Goal: Information Seeking & Learning: Learn about a topic

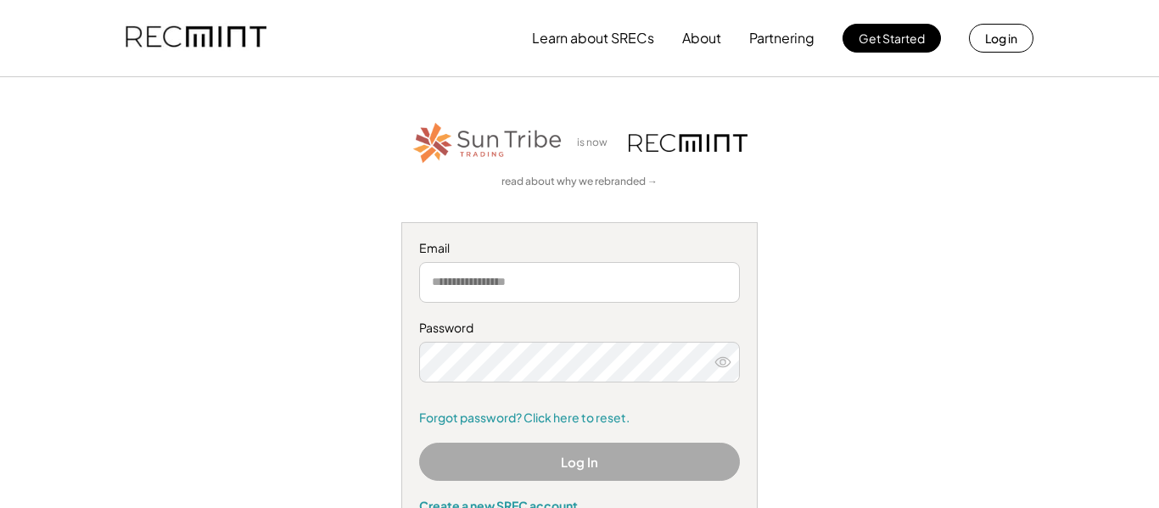
type input "**********"
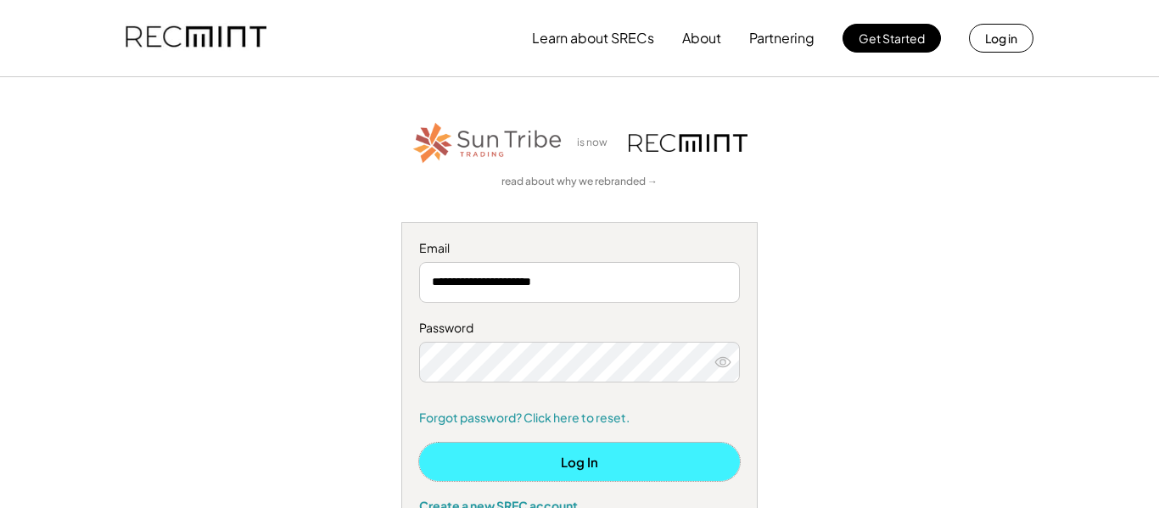
click at [535, 473] on button "Log In" at bounding box center [579, 462] width 321 height 38
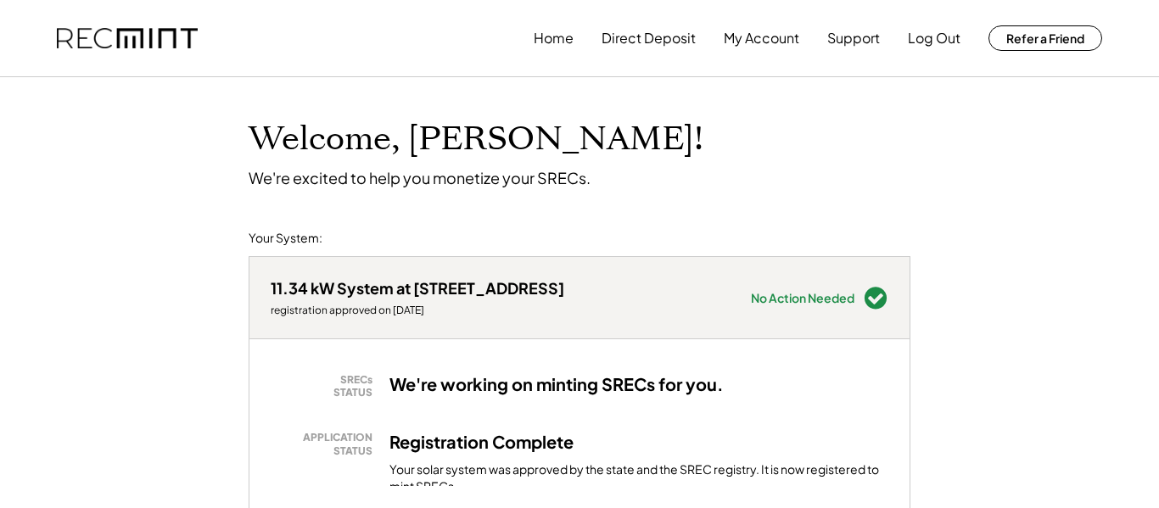
click at [469, 184] on div "We're excited to help you monetize your SRECs." at bounding box center [420, 178] width 342 height 20
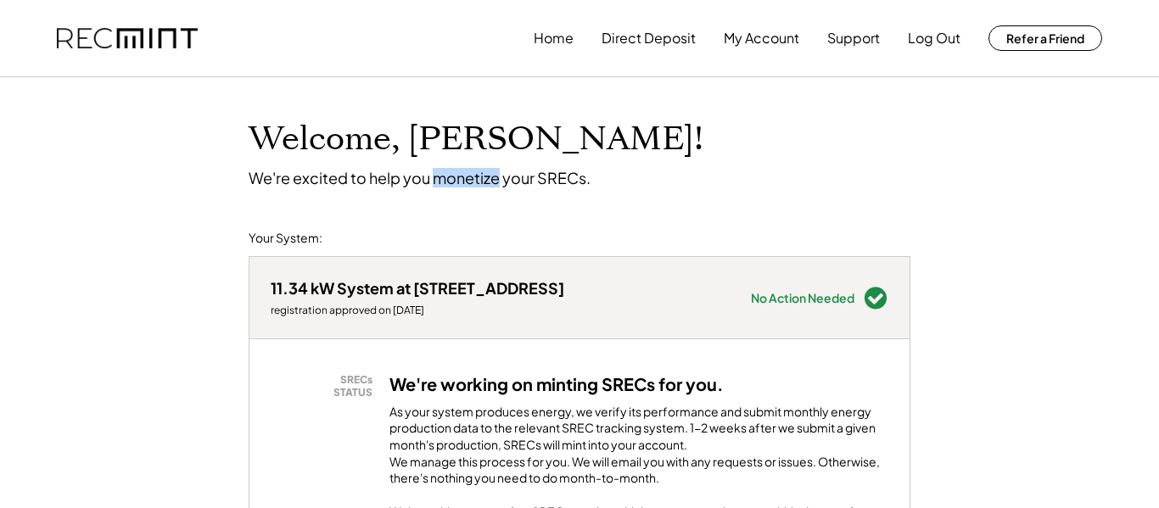
click at [469, 184] on div "We're excited to help you monetize your SRECs." at bounding box center [420, 178] width 342 height 20
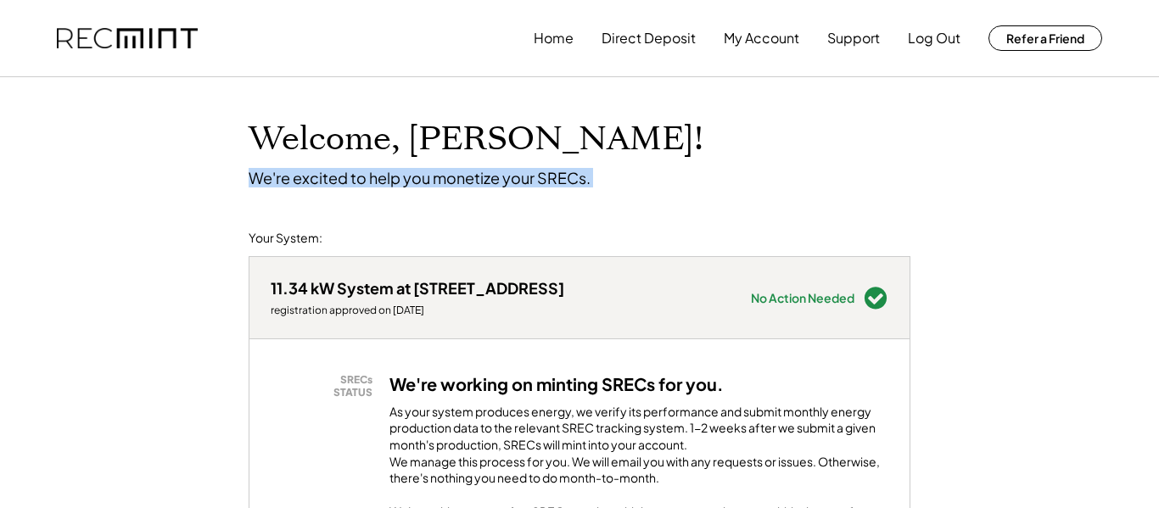
click at [469, 184] on div "We're excited to help you monetize your SRECs." at bounding box center [420, 178] width 342 height 20
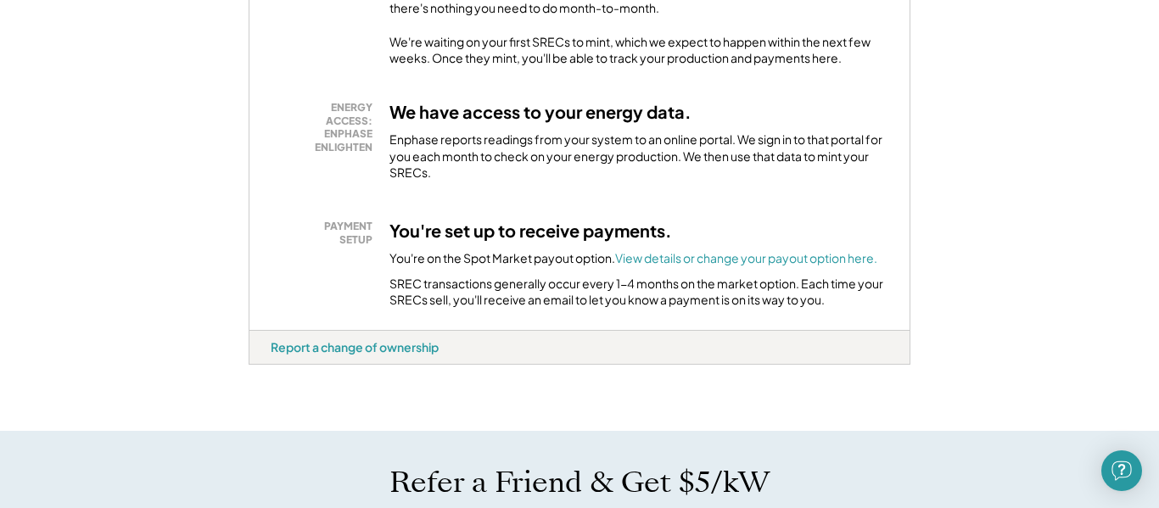
scroll to position [523, 0]
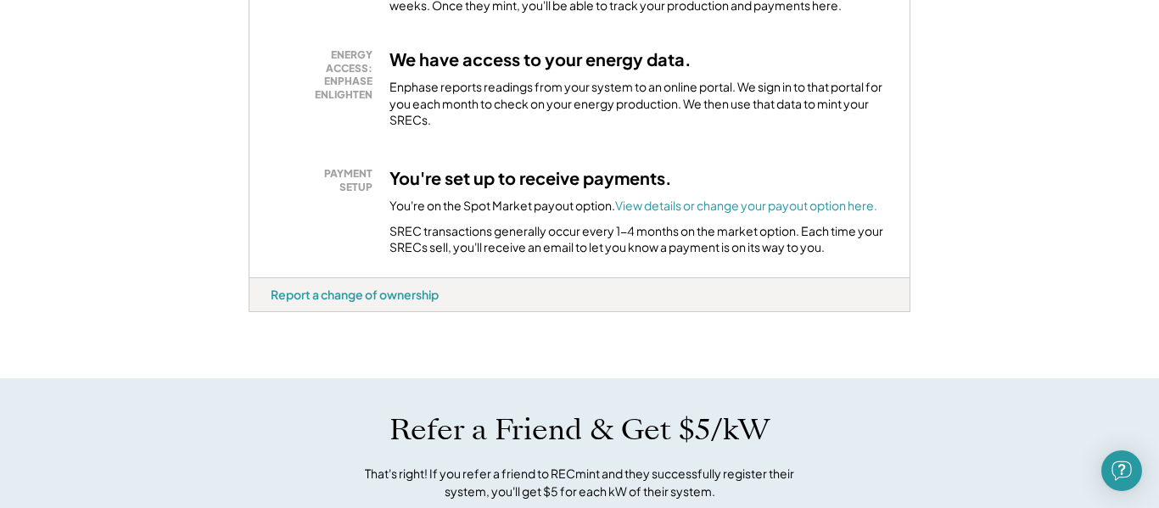
click at [479, 242] on div "SREC transactions generally occur every 1-4 months on the market option. Each t…" at bounding box center [638, 239] width 499 height 33
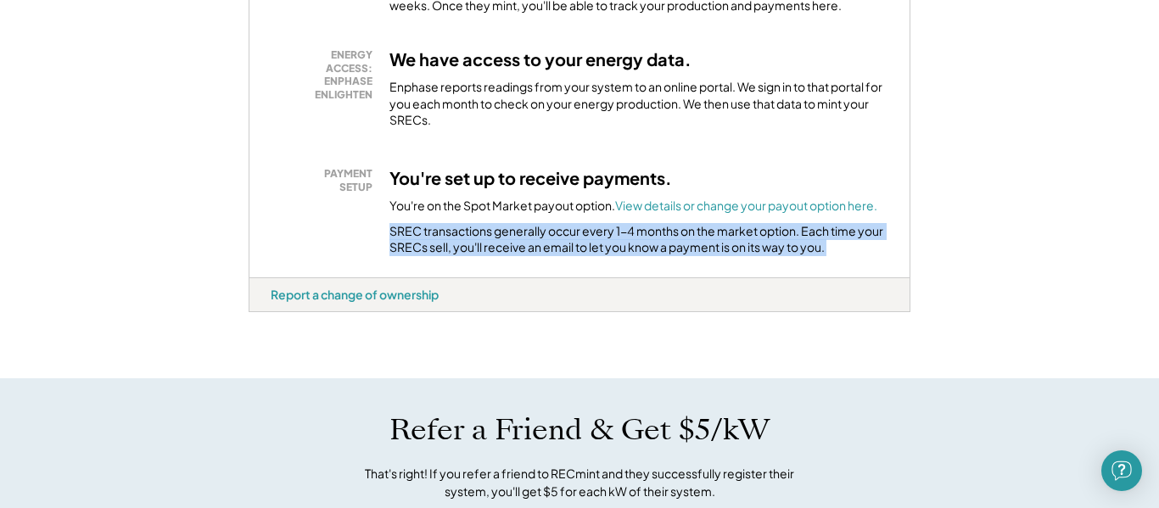
click at [479, 242] on div "SREC transactions generally occur every 1-4 months on the market option. Each t…" at bounding box center [638, 239] width 499 height 33
click at [448, 256] on div "SREC transactions generally occur every 1-4 months on the market option. Each t…" at bounding box center [638, 239] width 499 height 33
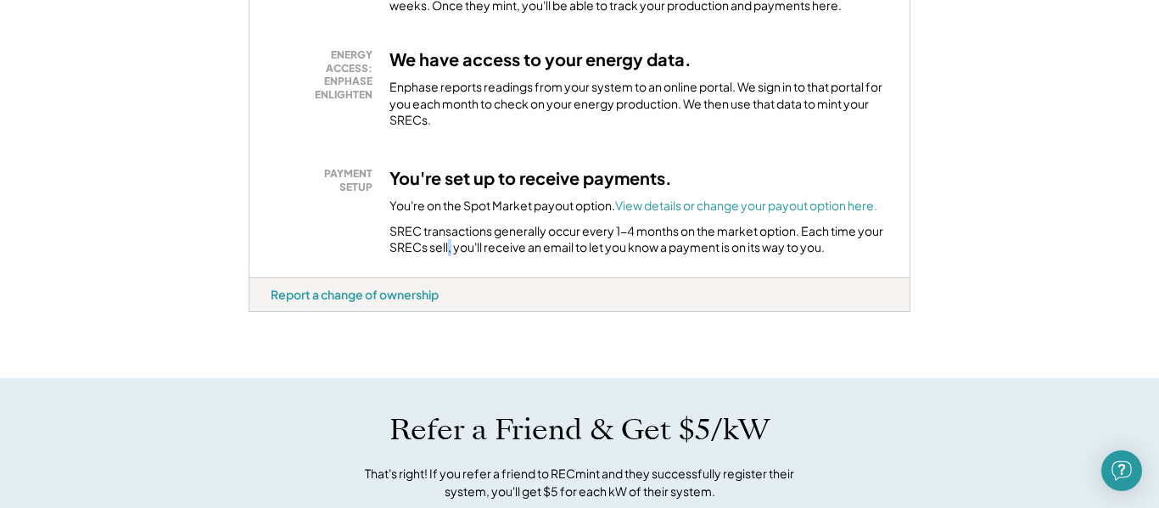
click at [448, 256] on div "SREC transactions generally occur every 1-4 months on the market option. Each t…" at bounding box center [638, 239] width 499 height 33
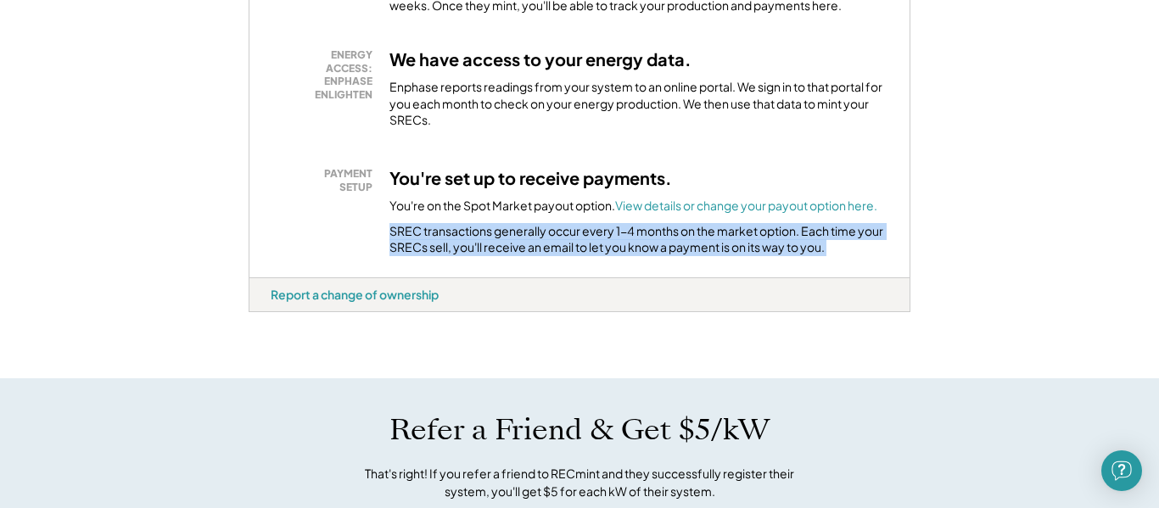
click at [448, 256] on div "SREC transactions generally occur every 1-4 months on the market option. Each t…" at bounding box center [638, 239] width 499 height 33
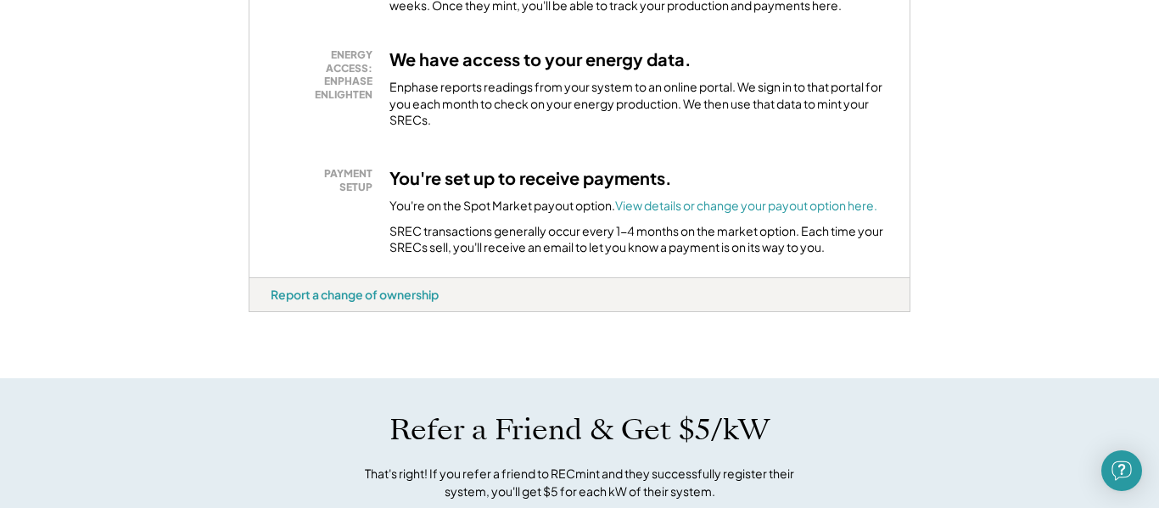
click at [448, 256] on div "SREC transactions generally occur every 1-4 months on the market option. Each t…" at bounding box center [638, 239] width 499 height 33
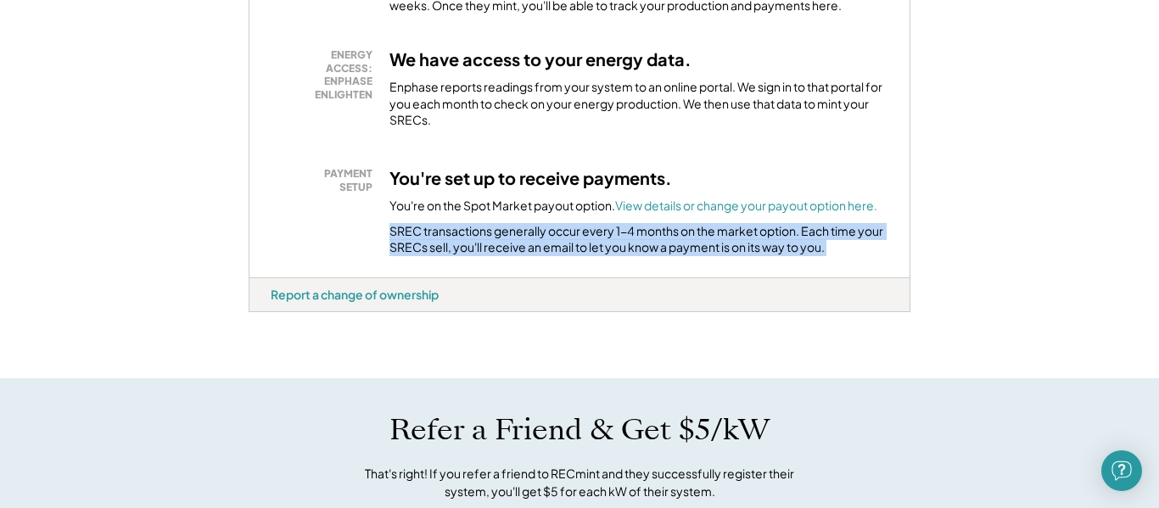
click at [448, 256] on div "SREC transactions generally occur every 1-4 months on the market option. Each t…" at bounding box center [638, 239] width 499 height 33
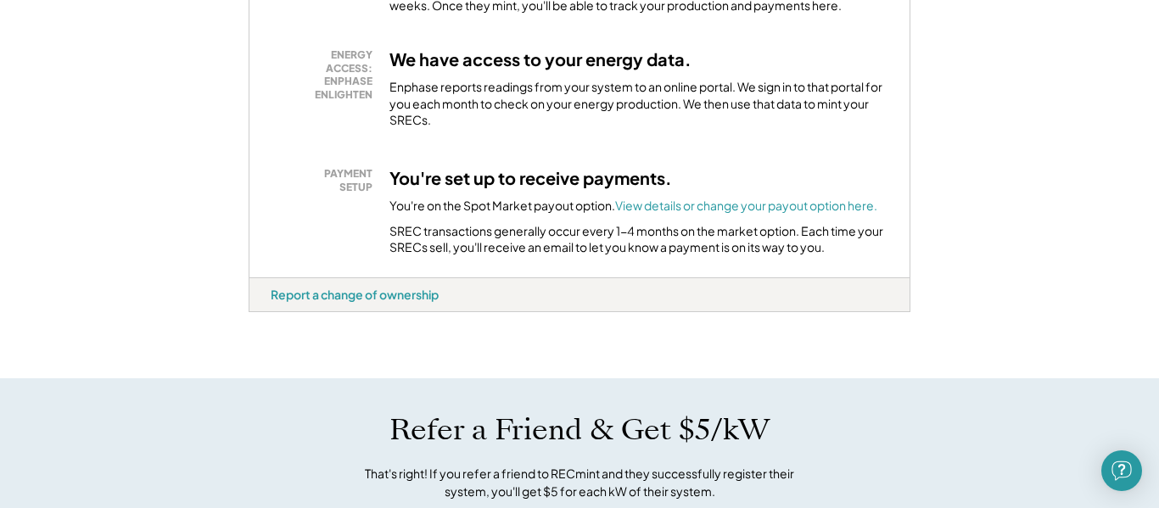
click at [462, 256] on div "SREC transactions generally occur every 1-4 months on the market option. Each t…" at bounding box center [638, 239] width 499 height 33
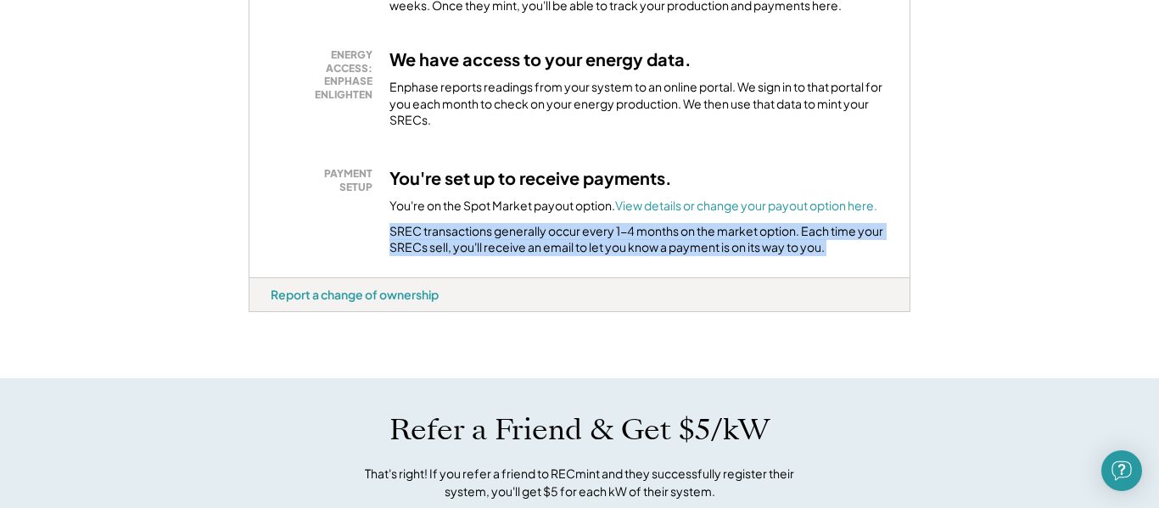
click at [462, 256] on div "SREC transactions generally occur every 1-4 months on the market option. Each t…" at bounding box center [638, 239] width 499 height 33
click at [466, 276] on div "SRECs STATUS We're working on minting SRECs for you. As your system produces en…" at bounding box center [579, 47] width 660 height 461
click at [479, 256] on div "SREC transactions generally occur every 1-4 months on the market option. Each t…" at bounding box center [638, 239] width 499 height 33
click at [451, 256] on div "SREC transactions generally occur every 1-4 months on the market option. Each t…" at bounding box center [638, 239] width 499 height 33
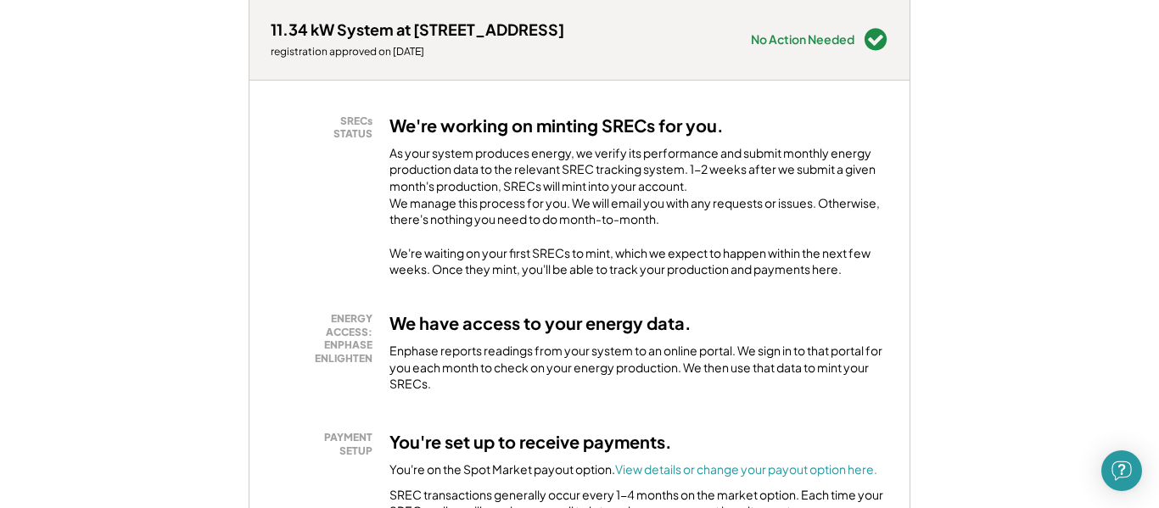
scroll to position [256, 0]
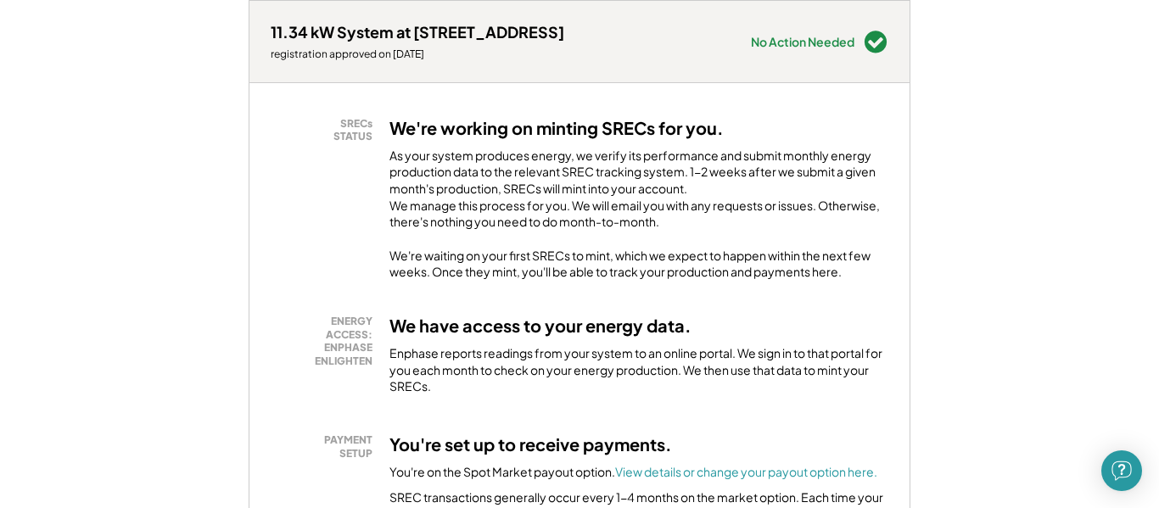
click at [472, 239] on div "As your system produces energy, we verify its performance and submit monthly en…" at bounding box center [638, 194] width 499 height 92
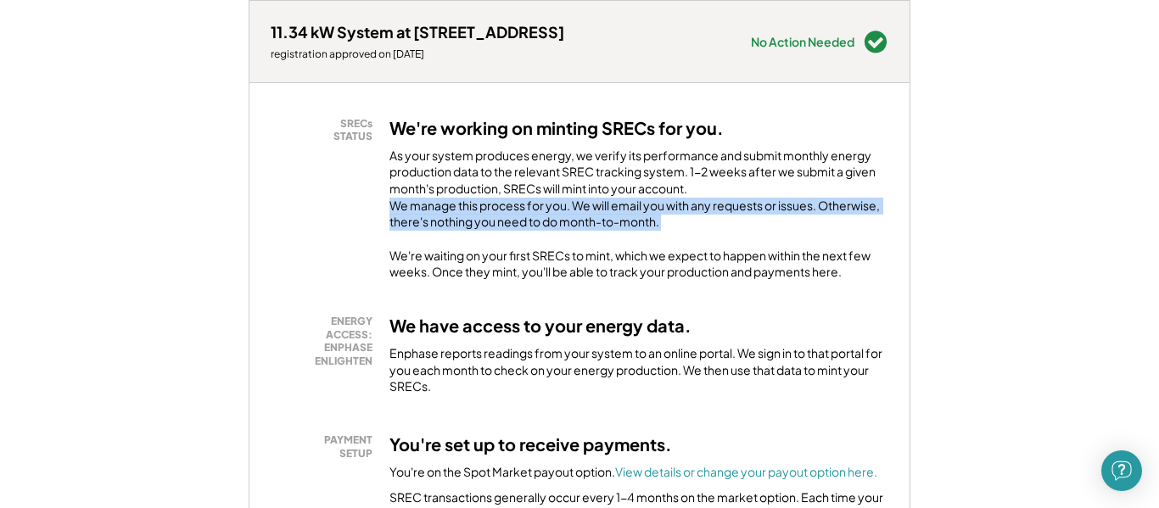
click at [472, 239] on div "As your system produces energy, we verify its performance and submit monthly en…" at bounding box center [638, 194] width 499 height 92
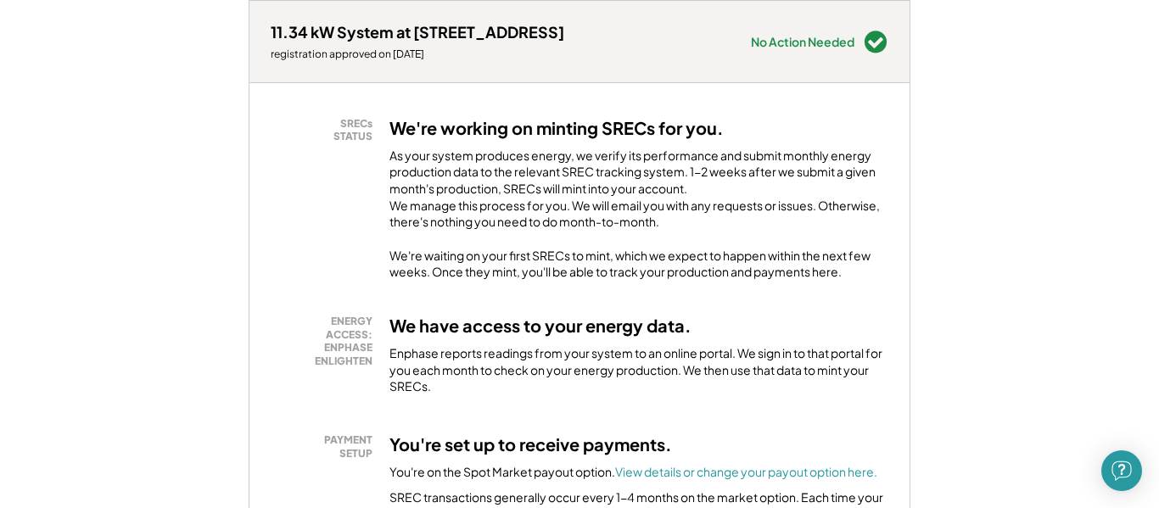
click at [406, 222] on div "As your system produces energy, we verify its performance and submit monthly en…" at bounding box center [638, 194] width 499 height 92
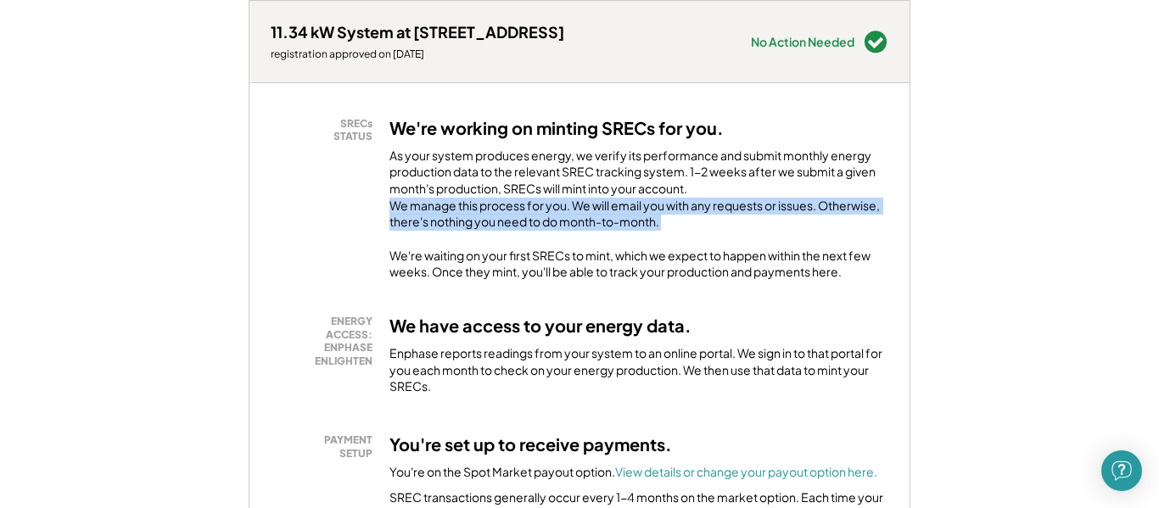
click at [406, 222] on div "As your system produces energy, we verify its performance and submit monthly en…" at bounding box center [638, 194] width 499 height 92
click at [389, 238] on div "As your system produces energy, we verify its performance and submit monthly en…" at bounding box center [638, 194] width 499 height 92
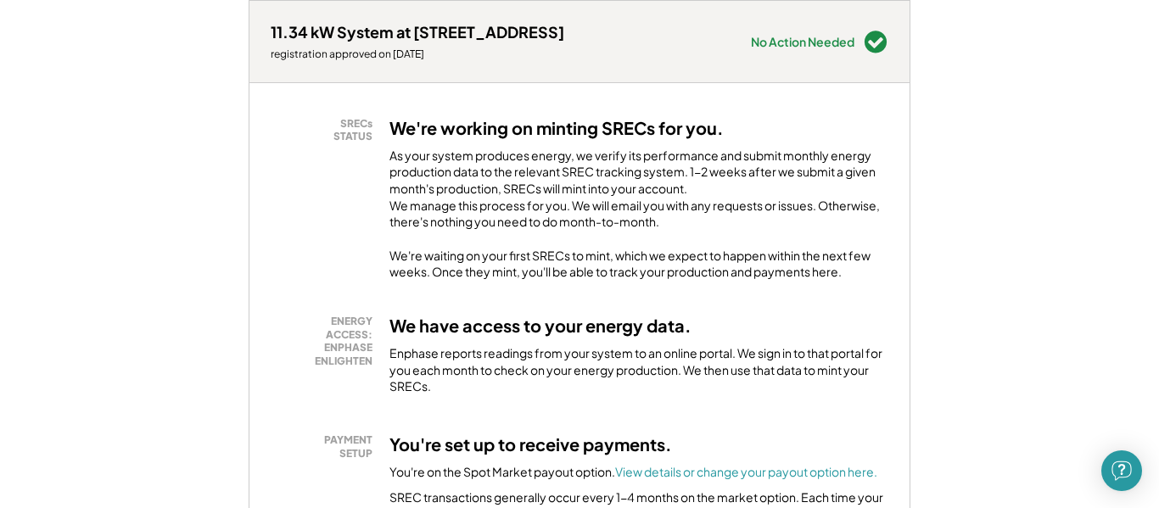
click at [439, 182] on div "As your system produces energy, we verify its performance and submit monthly en…" at bounding box center [638, 194] width 499 height 92
click at [438, 182] on div "As your system produces energy, we verify its performance and submit monthly en…" at bounding box center [638, 194] width 499 height 92
click at [434, 182] on div "As your system produces energy, we verify its performance and submit monthly en…" at bounding box center [638, 194] width 499 height 92
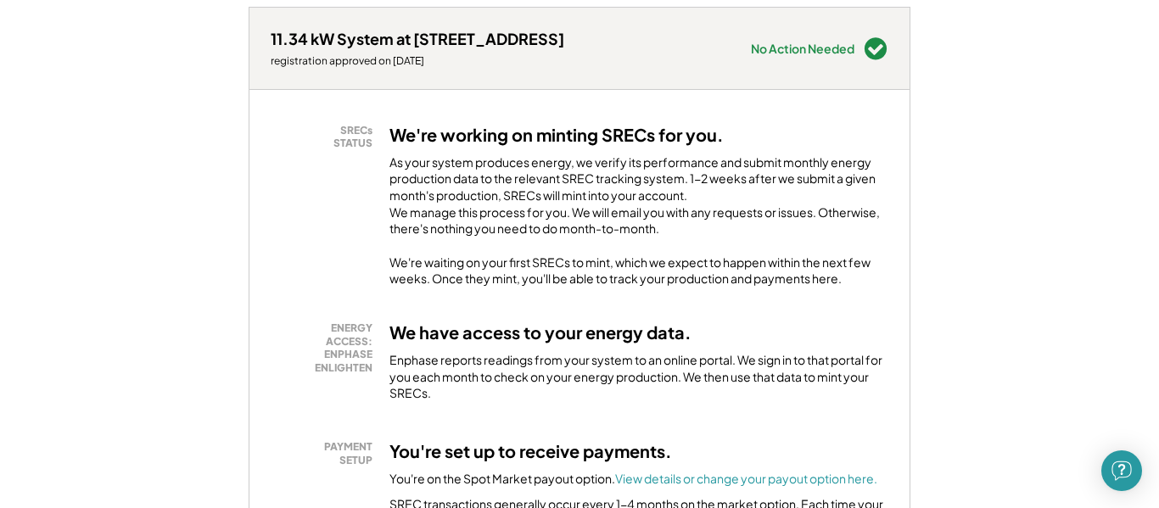
scroll to position [248, 0]
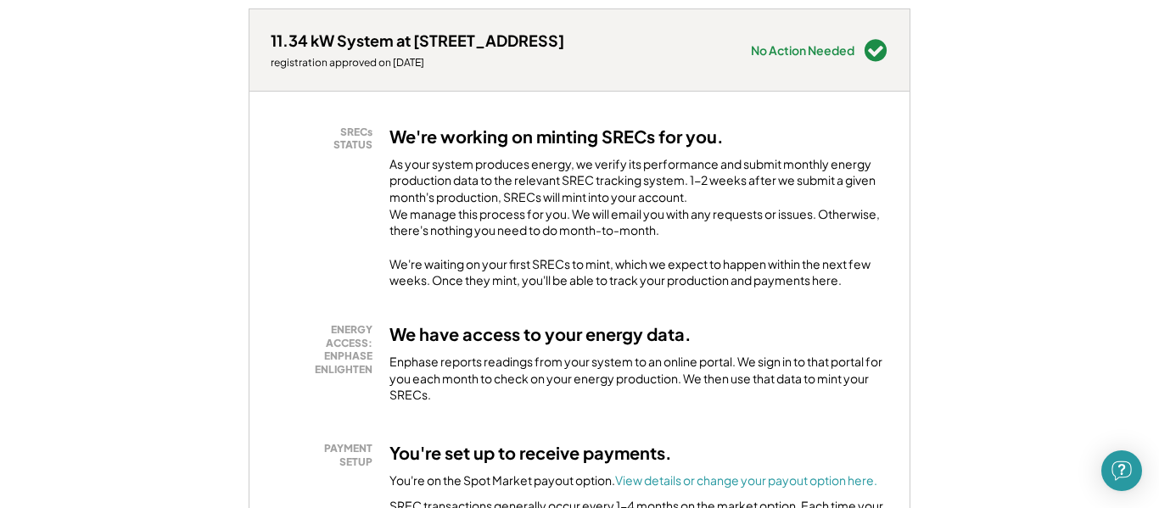
click at [440, 183] on div "As your system produces energy, we verify its performance and submit monthly en…" at bounding box center [638, 202] width 499 height 92
click at [423, 200] on div "As your system produces energy, we verify its performance and submit monthly en…" at bounding box center [638, 202] width 499 height 92
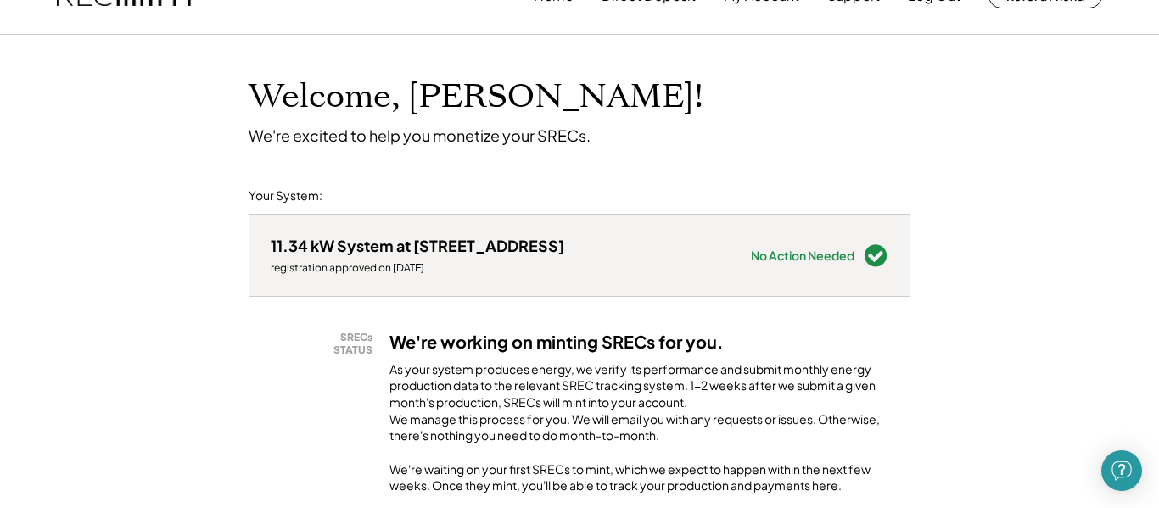
scroll to position [0, 0]
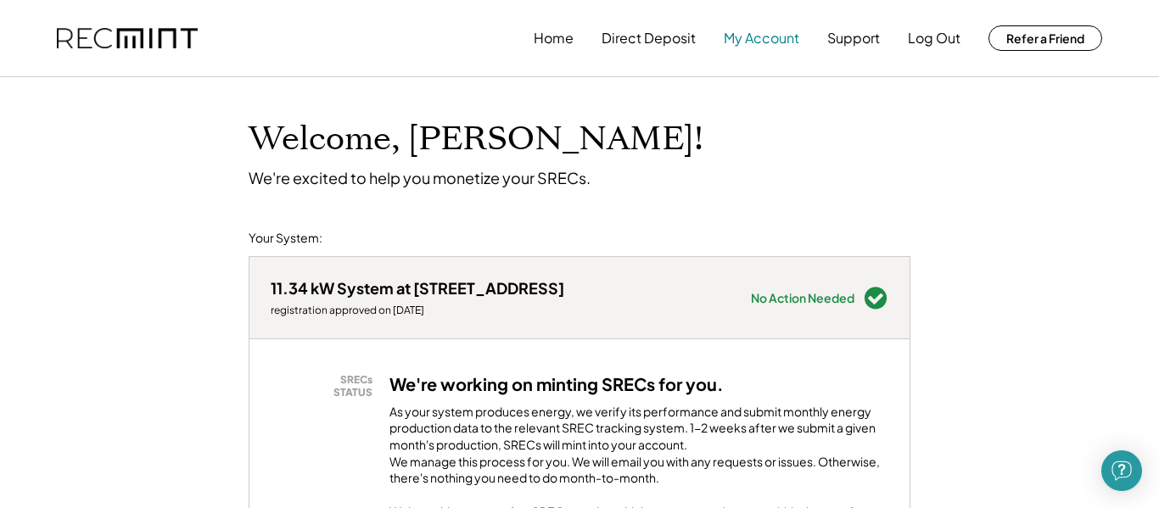
click at [730, 42] on button "My Account" at bounding box center [762, 38] width 76 height 34
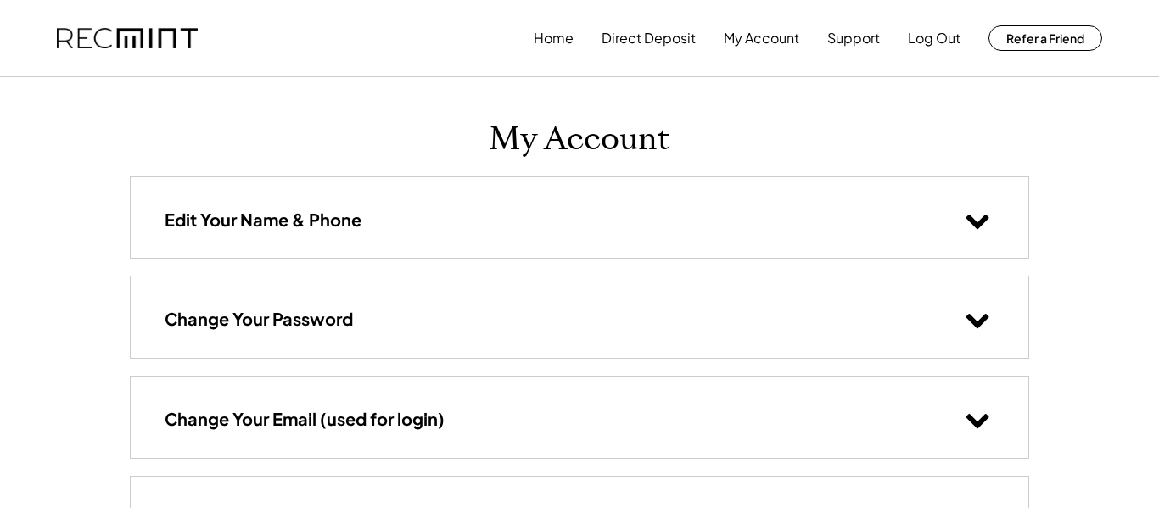
click at [301, 213] on h3 "Edit Your Name & Phone" at bounding box center [263, 220] width 197 height 22
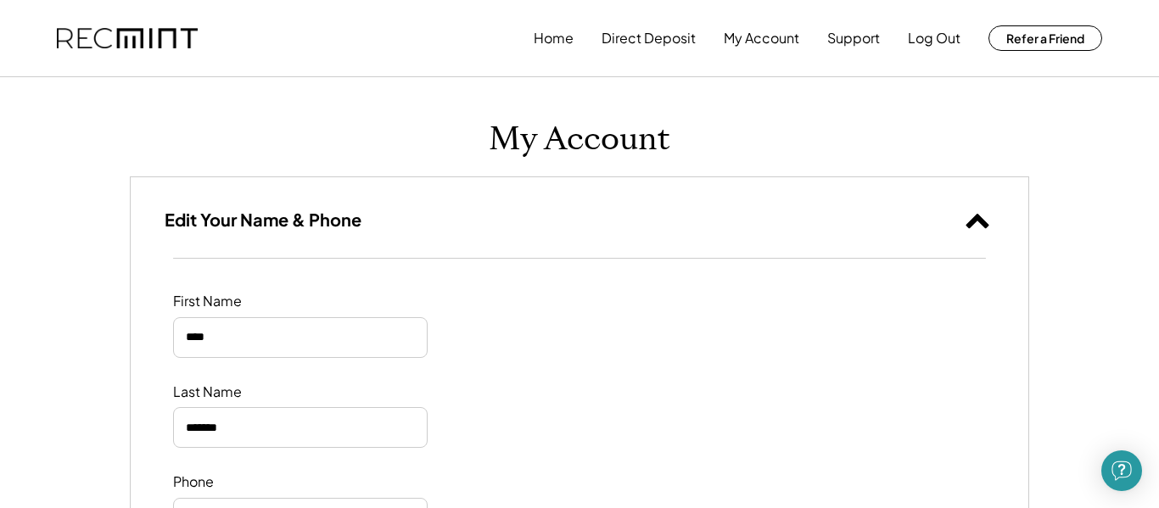
click at [326, 206] on div "Edit Your Name & Phone" at bounding box center [580, 217] width 898 height 81
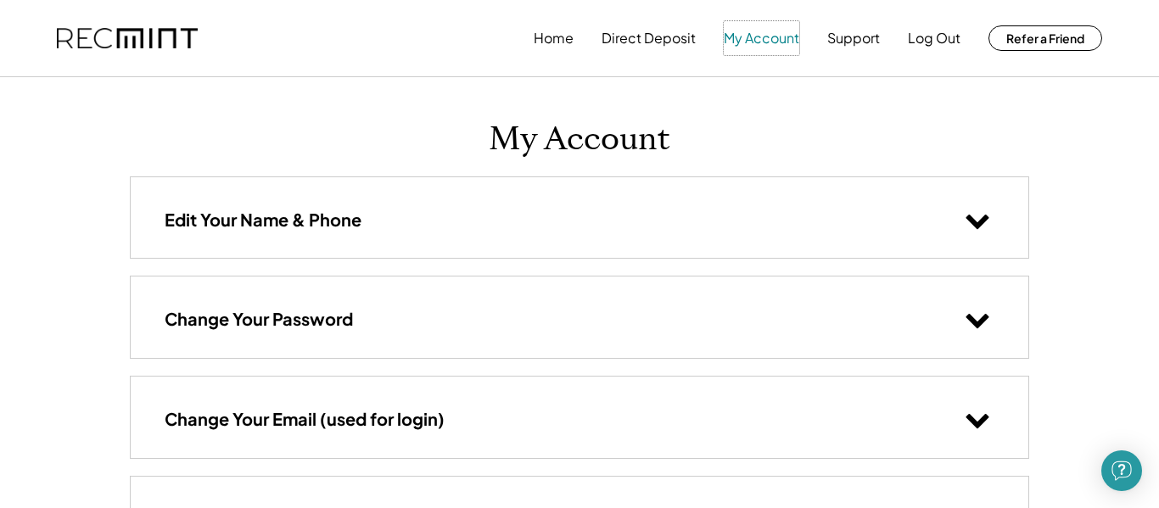
click at [751, 35] on button "My Account" at bounding box center [762, 38] width 76 height 34
click at [562, 39] on button "Home" at bounding box center [554, 38] width 40 height 34
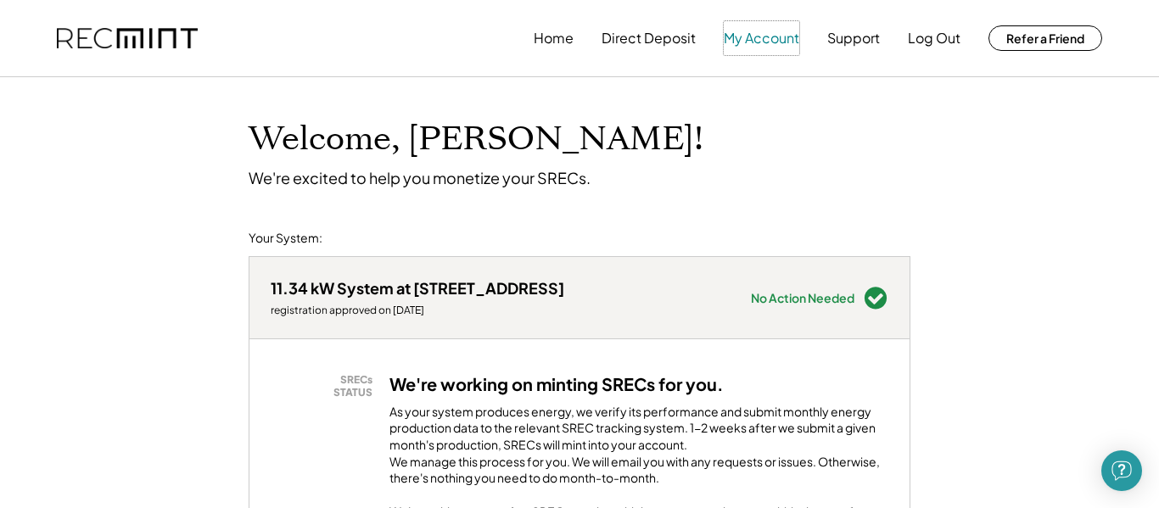
click at [736, 36] on button "My Account" at bounding box center [762, 38] width 76 height 34
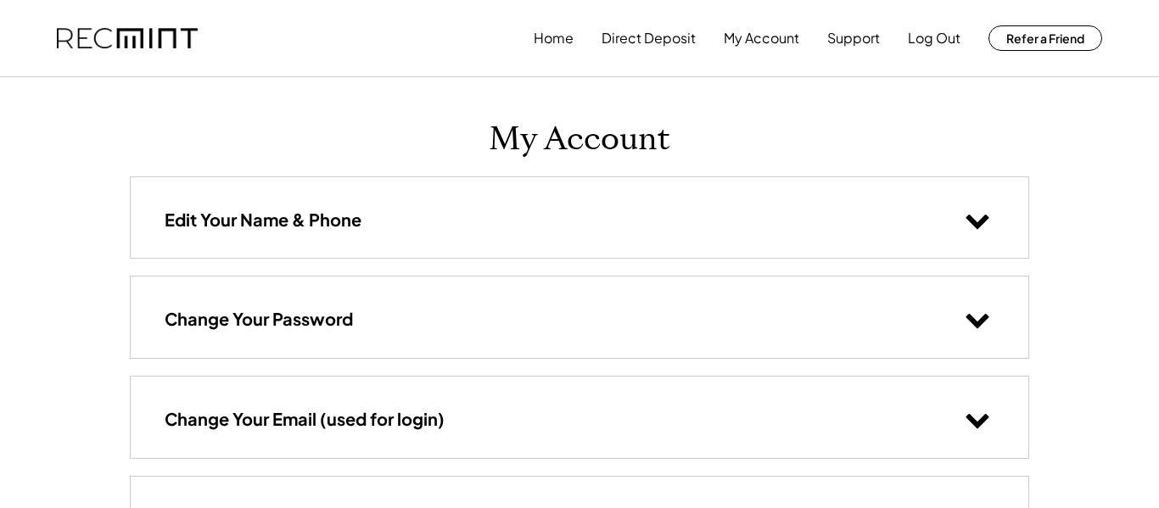
click at [303, 228] on h3 "Edit Your Name & Phone" at bounding box center [263, 220] width 197 height 22
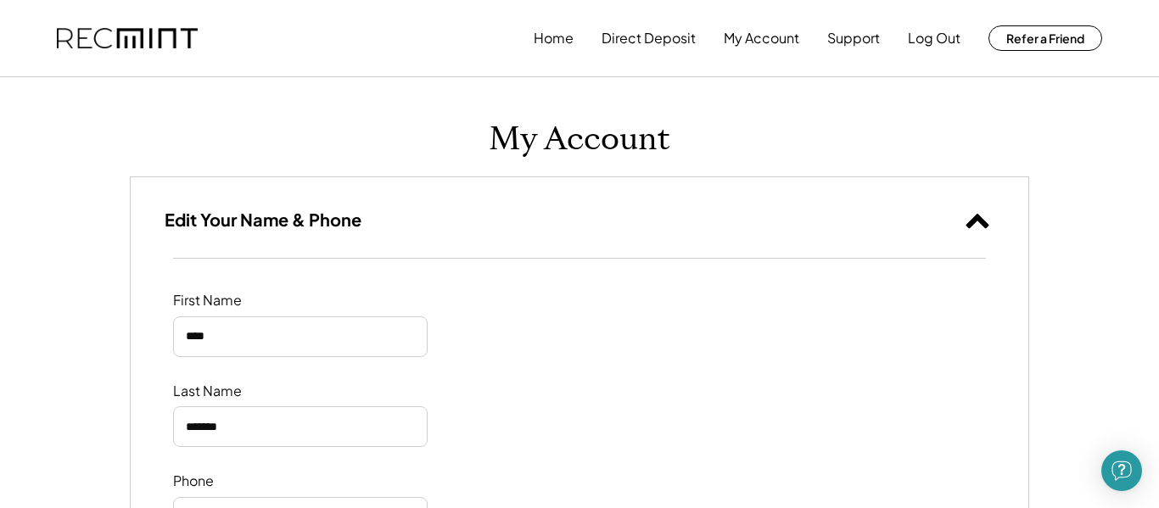
click at [303, 228] on h3 "Edit Your Name & Phone" at bounding box center [263, 220] width 197 height 22
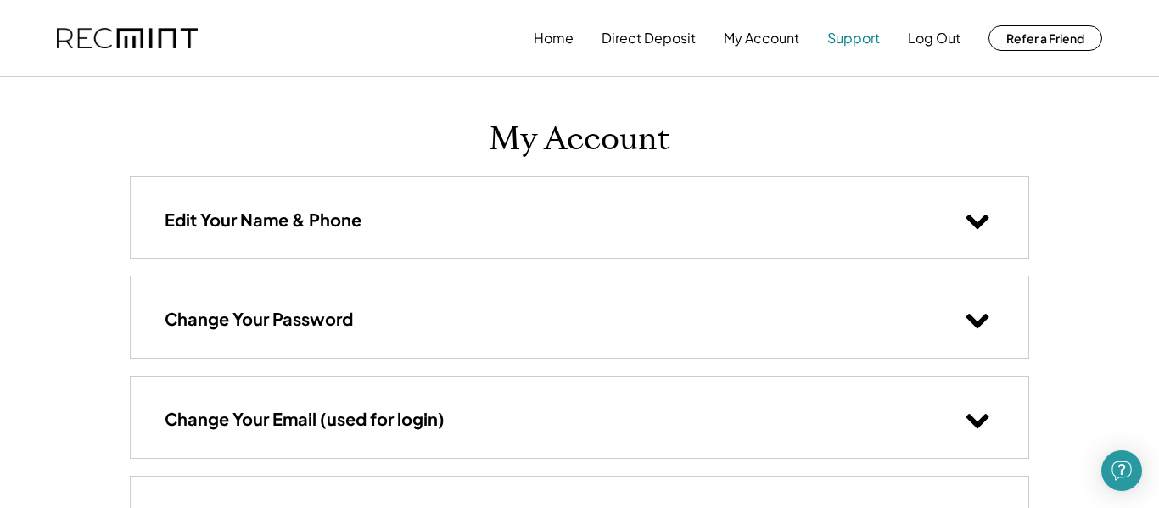
click at [854, 36] on button "Support" at bounding box center [853, 38] width 53 height 34
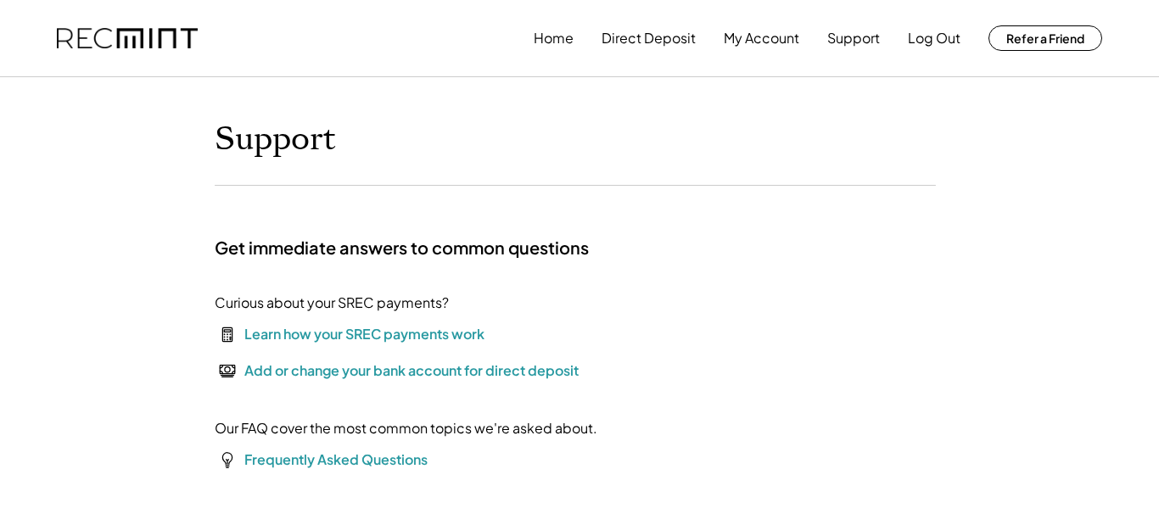
drag, startPoint x: 315, startPoint y: 294, endPoint x: 280, endPoint y: 307, distance: 37.0
click at [309, 299] on div "Curious about your SREC payments?" at bounding box center [332, 303] width 234 height 20
click at [280, 307] on div "Curious about your SREC payments?" at bounding box center [332, 303] width 234 height 20
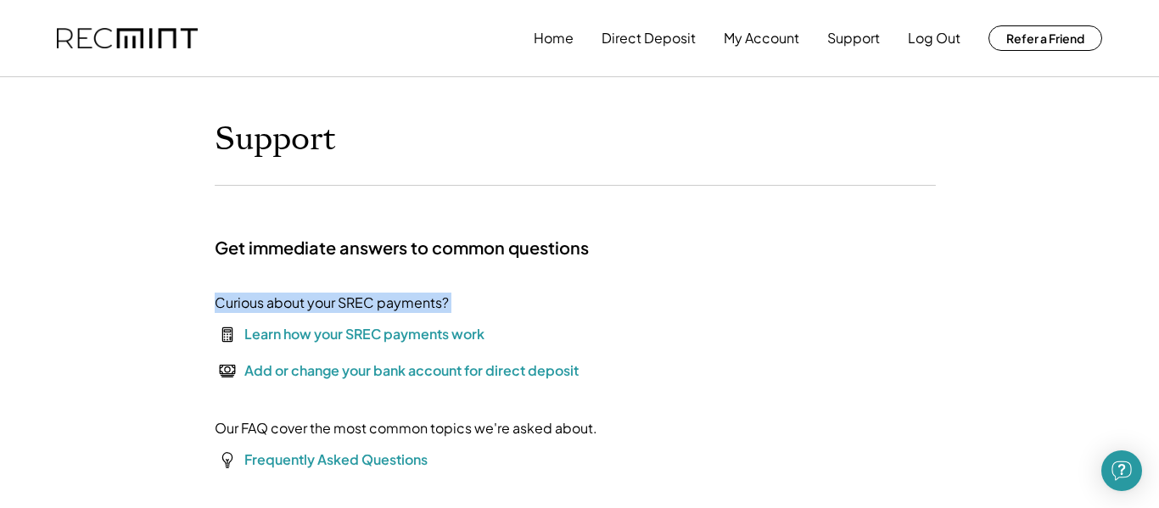
click at [254, 306] on div "Curious about your SREC payments?" at bounding box center [332, 303] width 234 height 20
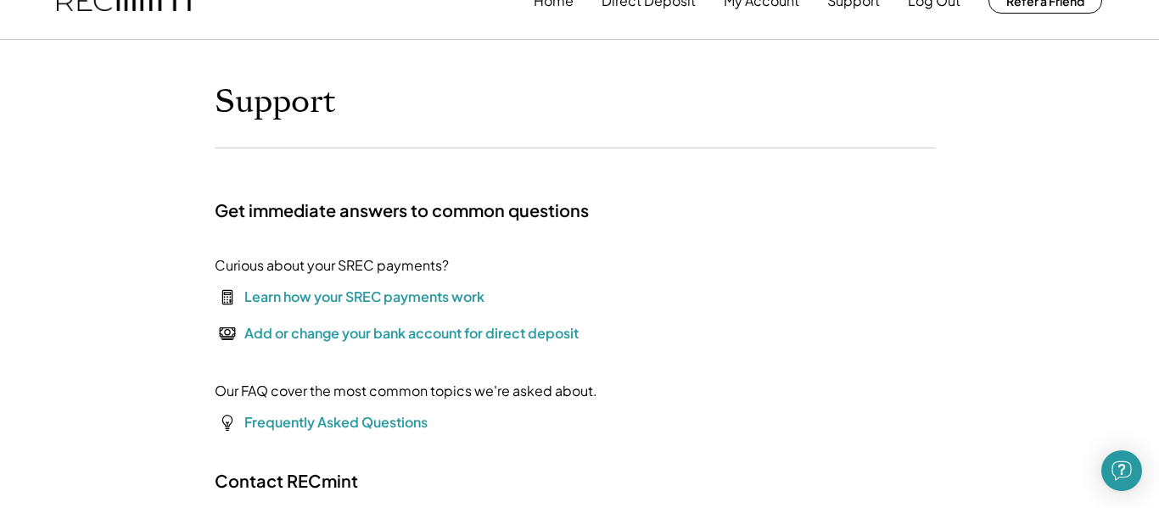
scroll to position [81, 0]
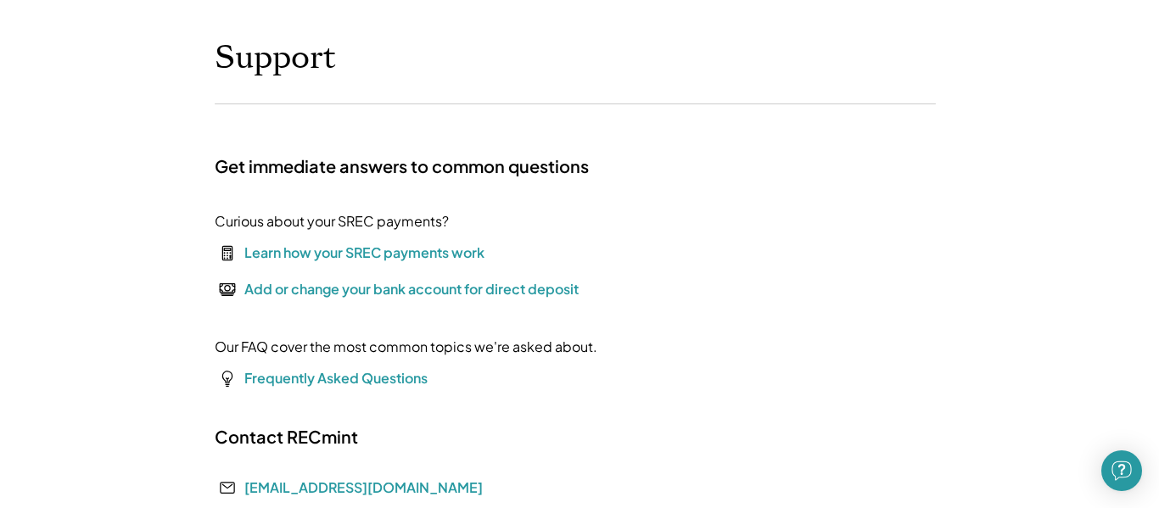
click at [324, 255] on div "Learn how your SREC payments work" at bounding box center [364, 253] width 240 height 20
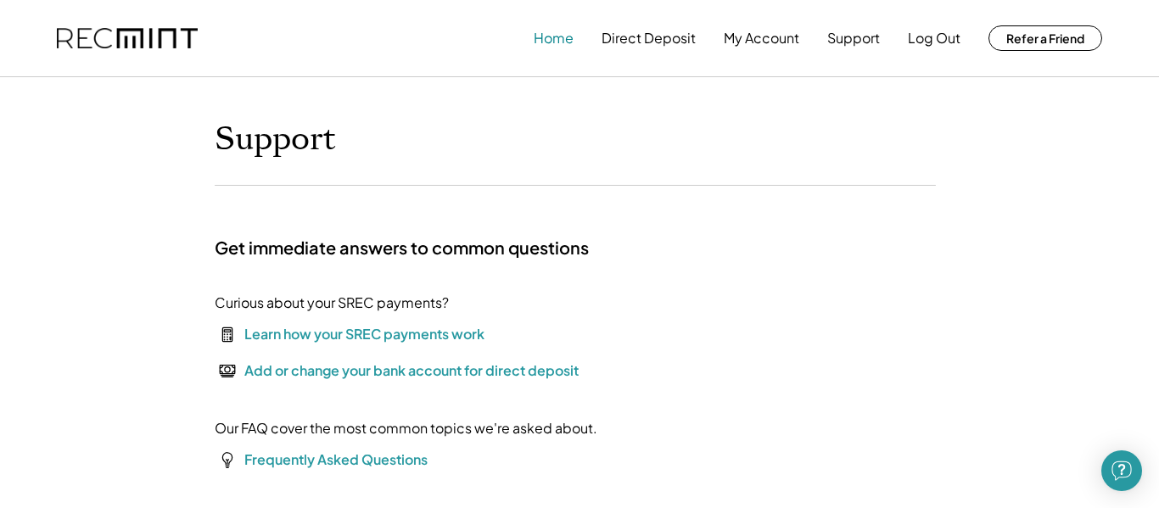
click at [553, 37] on button "Home" at bounding box center [554, 38] width 40 height 34
